Goal: Find specific page/section: Find specific page/section

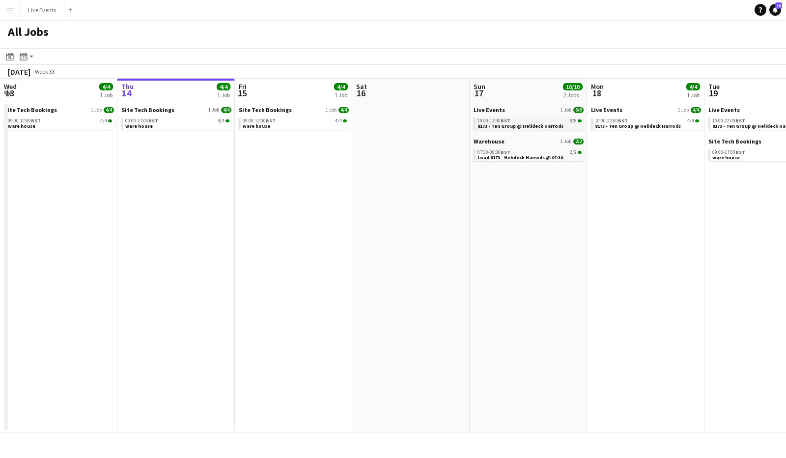
click at [527, 124] on span "8173 - Ten Group @ Helideck Harrods" at bounding box center [520, 126] width 86 height 6
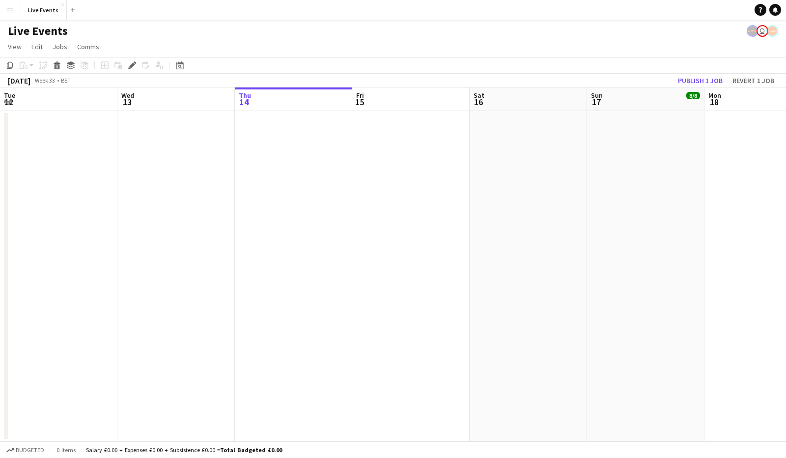
scroll to position [0, 338]
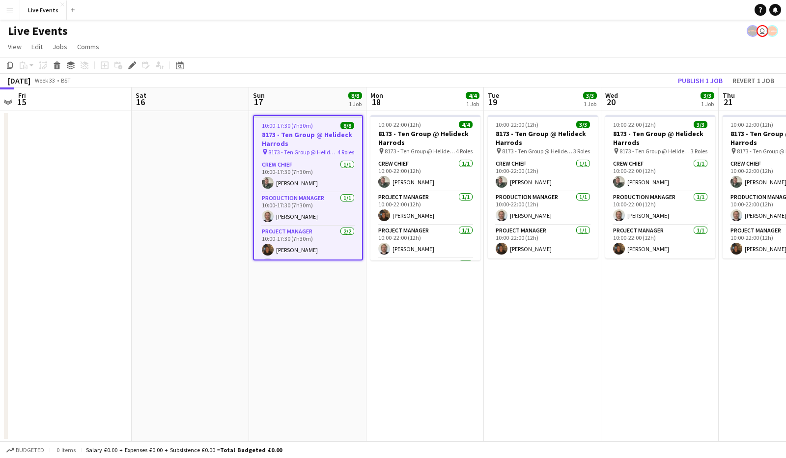
drag, startPoint x: 430, startPoint y: 327, endPoint x: 156, endPoint y: 319, distance: 274.7
click at [156, 319] on app-calendar-viewport "Tue 12 Wed 13 Thu 14 Fri 15 Sat 16 Sun 17 8/8 1 Job Mon 18 4/4 1 Job Tue 19 3/3…" at bounding box center [393, 264] width 786 height 354
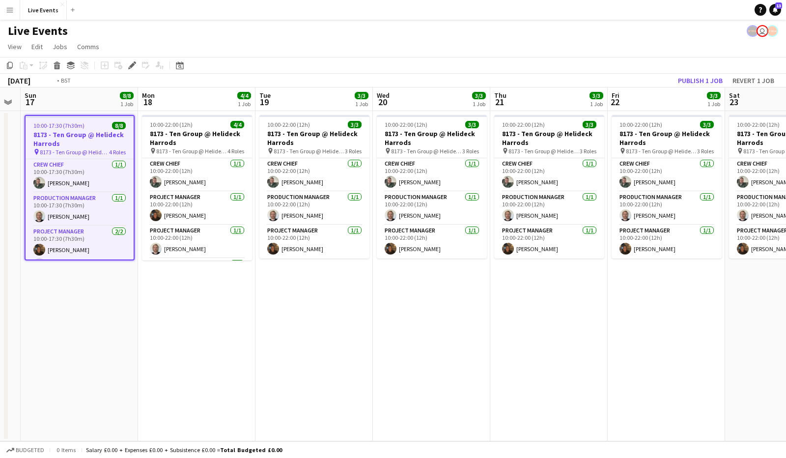
drag, startPoint x: 458, startPoint y: 313, endPoint x: 239, endPoint y: 320, distance: 219.2
click at [239, 320] on app-calendar-viewport "Thu 14 Fri 15 Sat 16 Sun 17 8/8 1 Job Mon 18 4/4 1 Job Tue 19 3/3 1 Job Wed 20 …" at bounding box center [393, 264] width 786 height 354
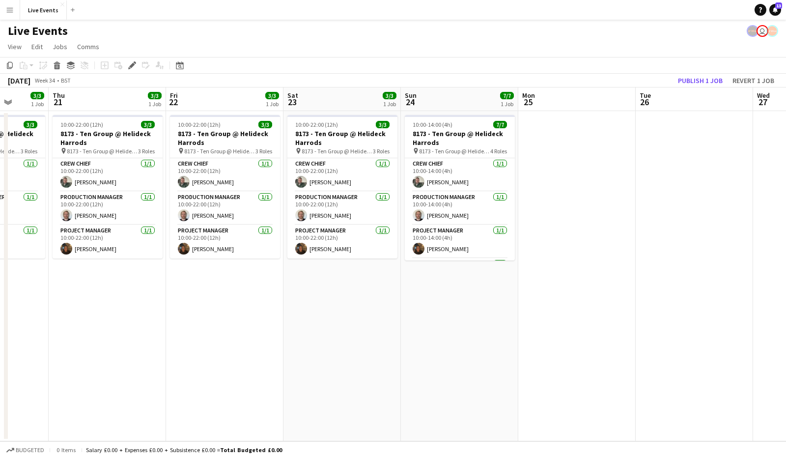
drag, startPoint x: 478, startPoint y: 323, endPoint x: 274, endPoint y: 309, distance: 204.8
click at [239, 321] on app-calendar-viewport "Mon 18 4/4 1 Job Tue 19 3/3 1 Job Wed 20 3/3 1 Job Thu 21 3/3 1 Job Fri 22 3/3 …" at bounding box center [393, 264] width 786 height 354
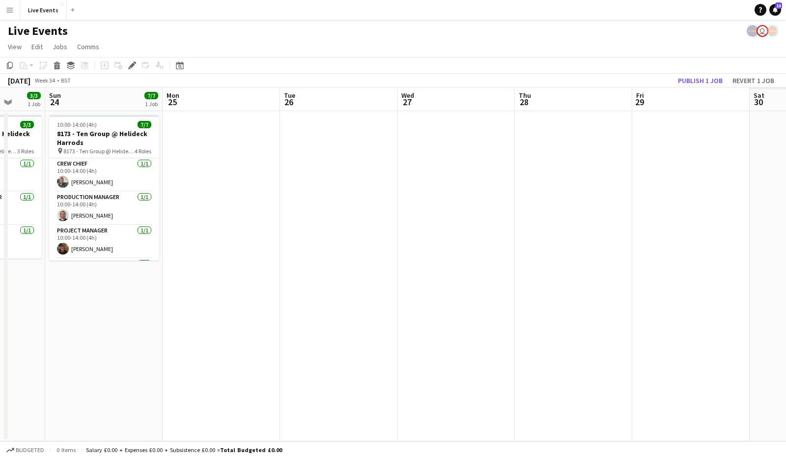
drag, startPoint x: 470, startPoint y: 317, endPoint x: 161, endPoint y: 318, distance: 308.5
click at [163, 320] on app-calendar-viewport "Wed 20 3/3 1 Job Thu 21 3/3 1 Job Fri 22 3/3 1 Job Sat 23 3/3 1 Job Sun 24 7/7 …" at bounding box center [393, 264] width 786 height 354
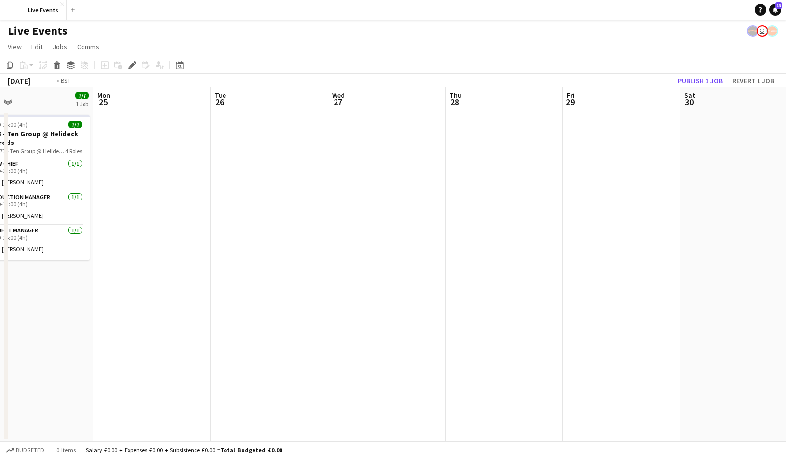
drag, startPoint x: 425, startPoint y: 205, endPoint x: 188, endPoint y: 191, distance: 238.2
click at [151, 192] on app-calendar-viewport "Thu 21 3/3 1 Job Fri 22 3/3 1 Job Sat 23 3/3 1 Job Sun 24 7/7 1 Job Mon 25 Tue …" at bounding box center [393, 264] width 786 height 354
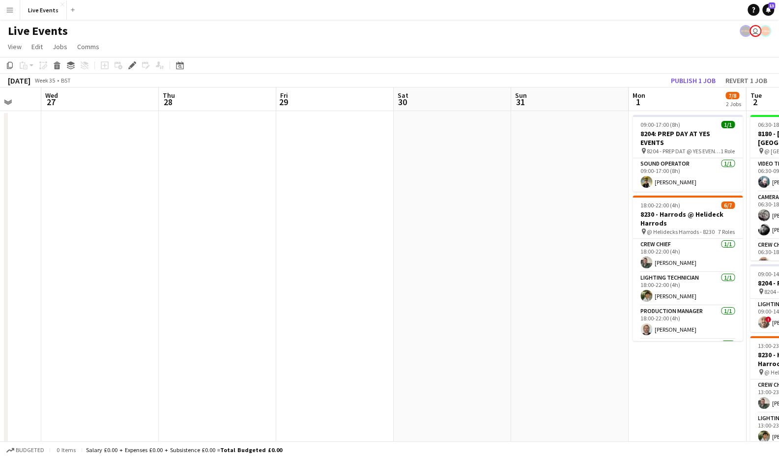
drag, startPoint x: 493, startPoint y: 222, endPoint x: 175, endPoint y: 218, distance: 318.4
click at [175, 217] on app-calendar-viewport "Sat 23 3/3 1 Job Sun 24 7/7 1 Job Mon 25 Tue 26 Wed 27 Thu 28 Fri 29 Sat 30 Sun…" at bounding box center [389, 448] width 779 height 722
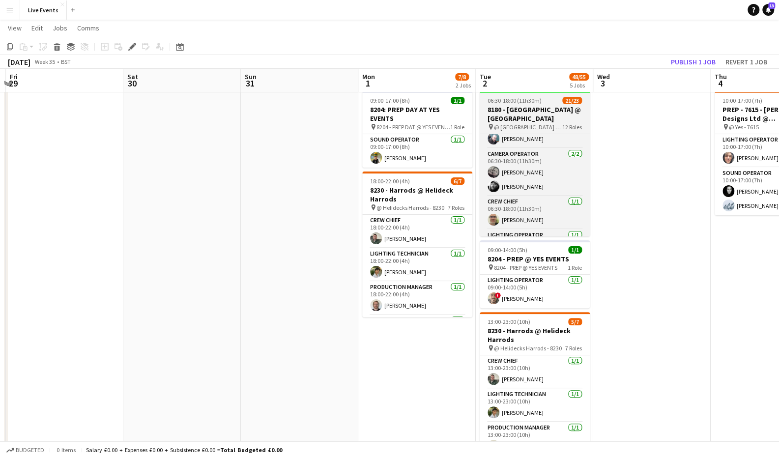
scroll to position [0, 0]
